Goal: Complete application form

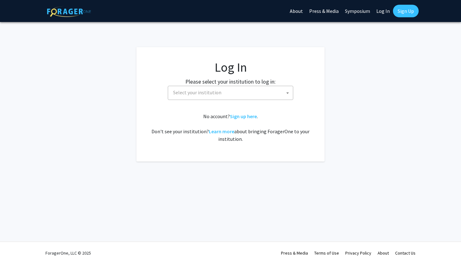
select select
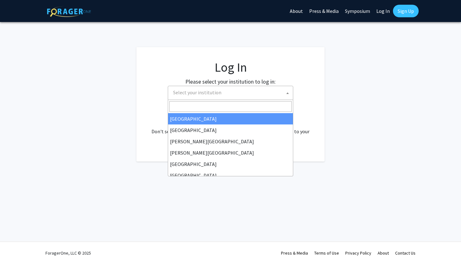
click at [225, 97] on span "Select your institution" at bounding box center [232, 92] width 122 height 13
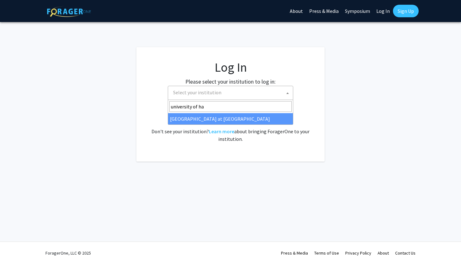
type input "university of ha"
select select "18"
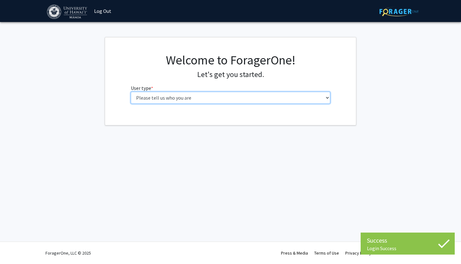
select select "1: undergrad"
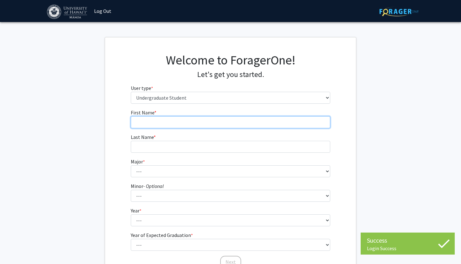
click at [201, 120] on input "First Name * required" at bounding box center [231, 122] width 200 height 12
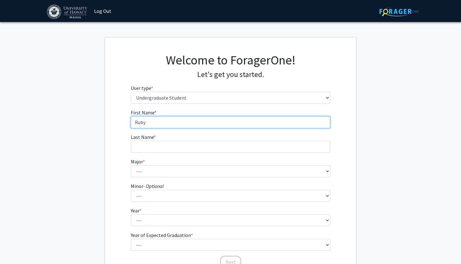
type input "Ruby"
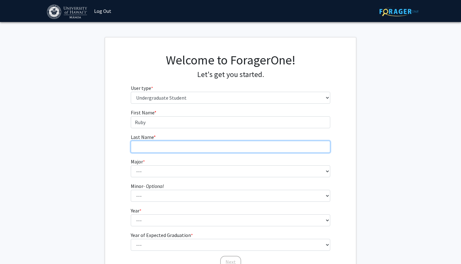
click at [198, 142] on input "Last Name * required" at bounding box center [231, 147] width 200 height 12
type input "Brook"
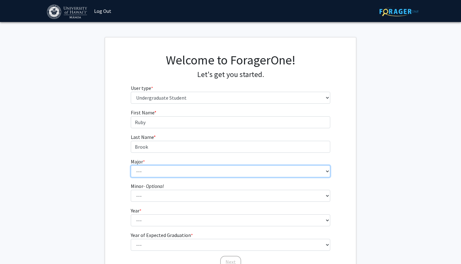
select select "11: 1393"
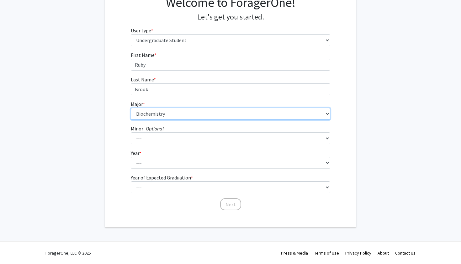
scroll to position [57, 0]
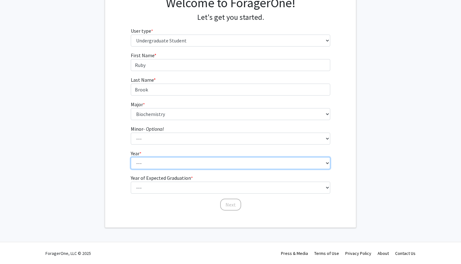
select select "3: junior"
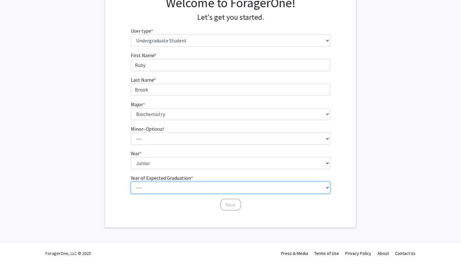
select select "3: 2027"
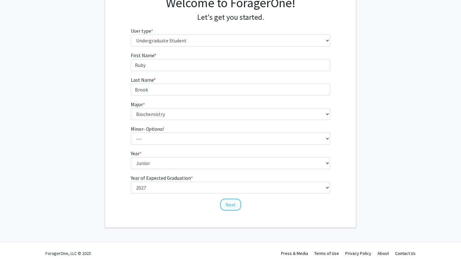
click at [229, 204] on button "Next" at bounding box center [230, 204] width 21 height 12
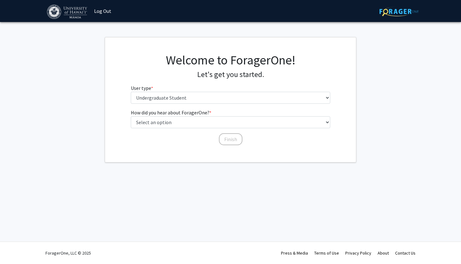
scroll to position [0, 0]
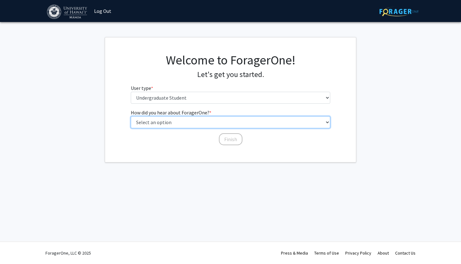
select select "3: university_website"
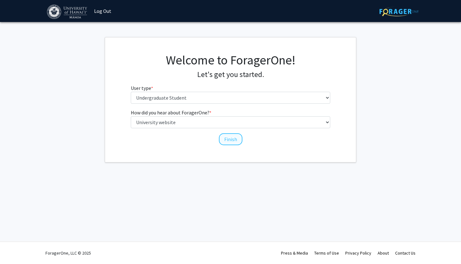
click at [224, 137] on button "Finish" at bounding box center [231, 139] width 24 height 12
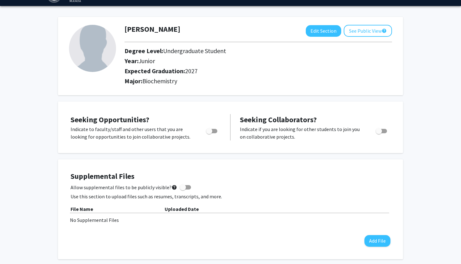
scroll to position [18, 0]
